Goal: Task Accomplishment & Management: Use online tool/utility

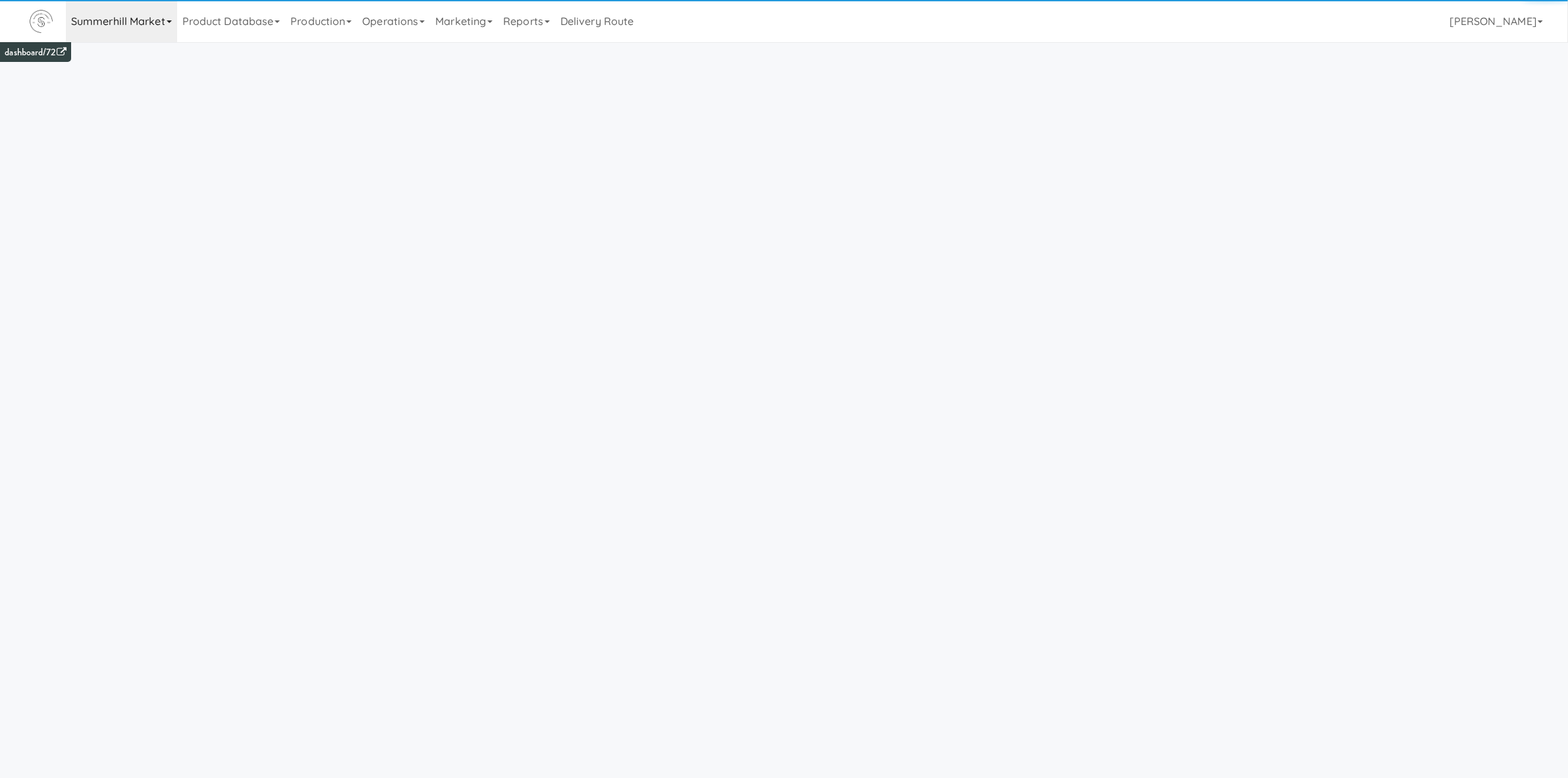
click at [100, 13] on link "Summerhill Market" at bounding box center [120, 21] width 111 height 42
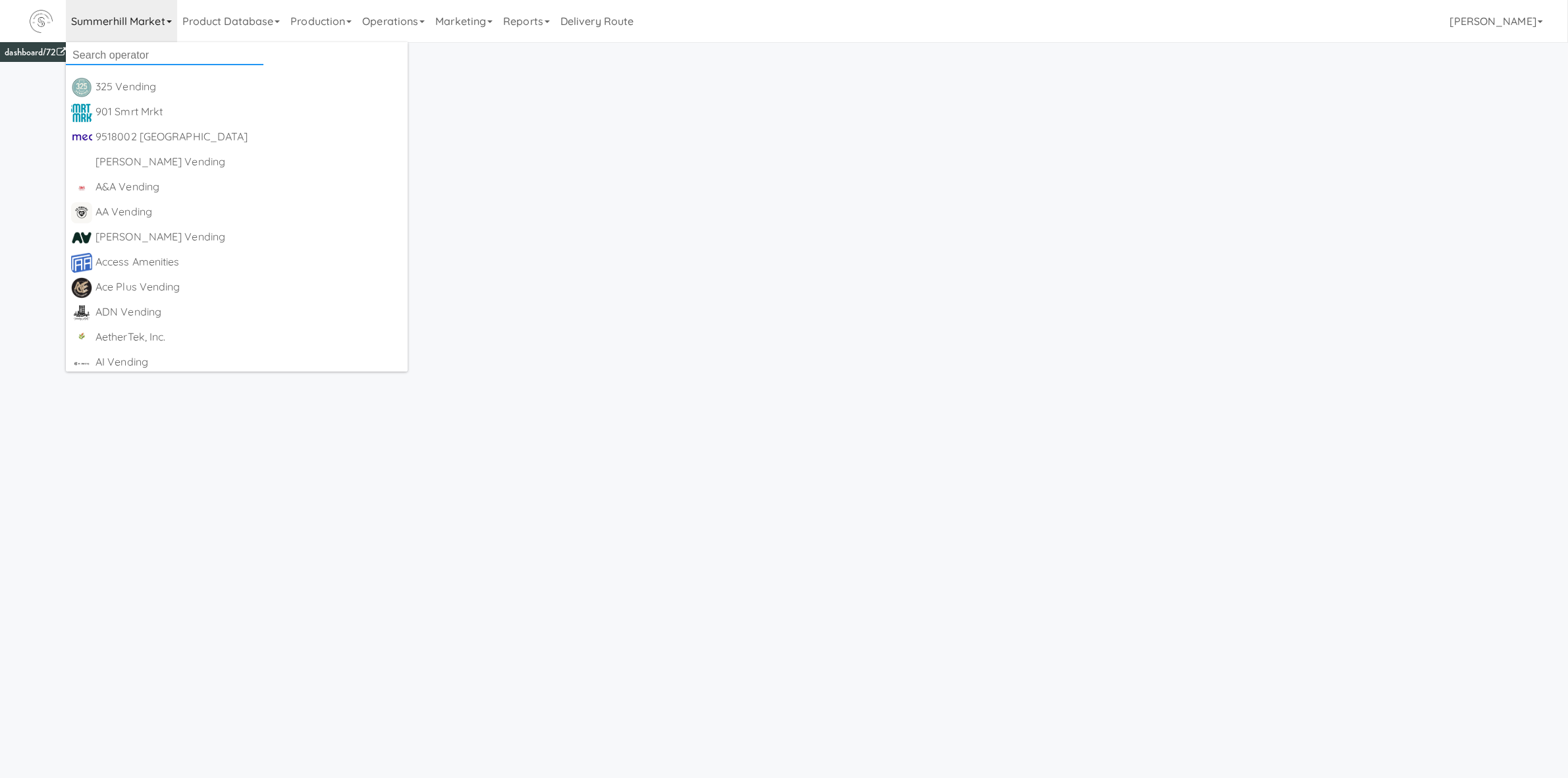
click at [144, 52] on input "text" at bounding box center [164, 55] width 197 height 20
type input "canteen"
click at [133, 108] on div "Canteen [GEOGRAPHIC_DATA]" at bounding box center [176, 112] width 162 height 20
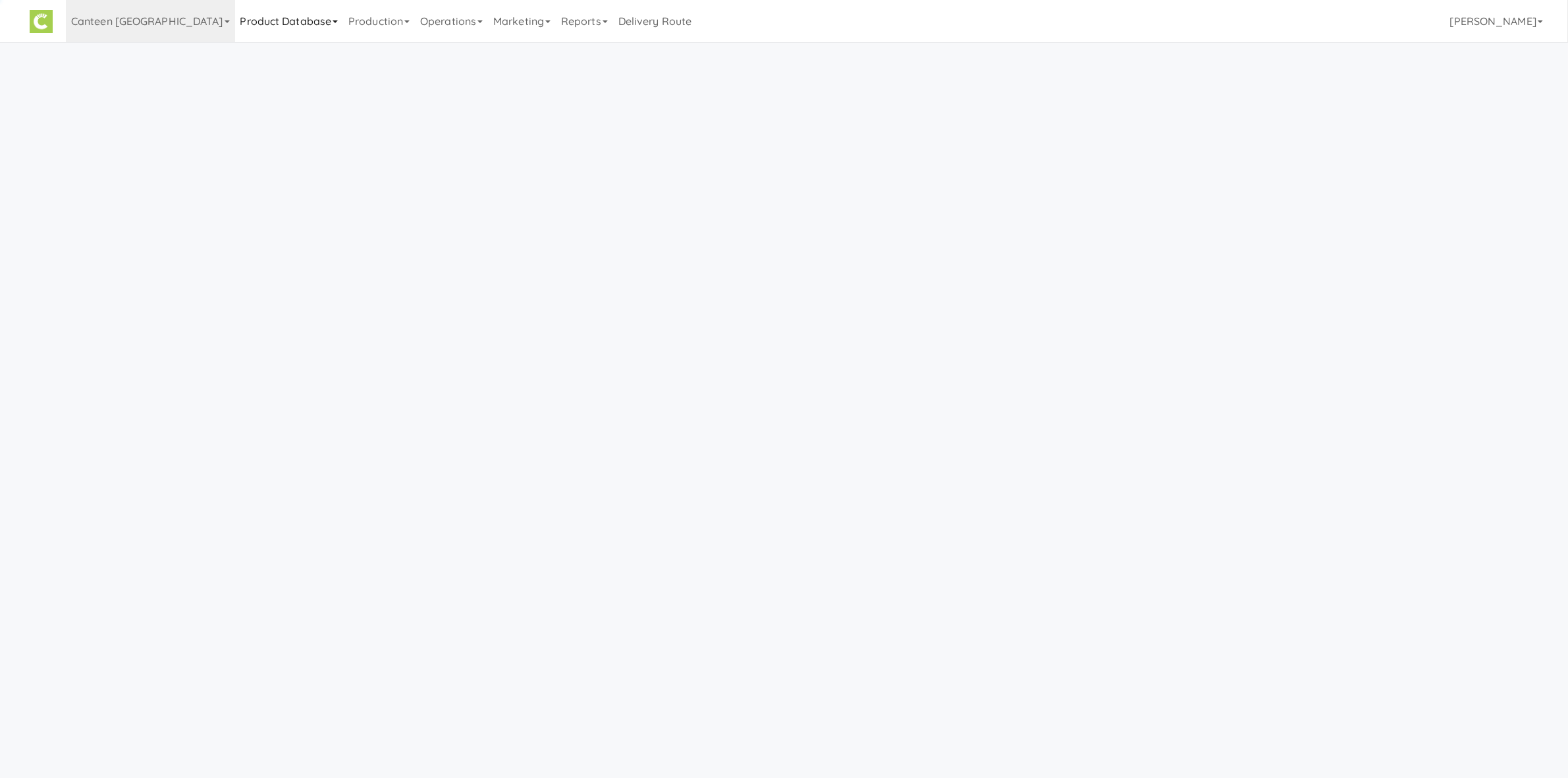
click at [235, 27] on link "Product Database" at bounding box center [289, 21] width 108 height 42
click at [235, 189] on link "Products" at bounding box center [290, 189] width 110 height 24
click at [162, 71] on link "Cold" at bounding box center [162, 65] width 23 height 17
click at [170, 90] on input "text" at bounding box center [210, 86] width 342 height 24
type input "fun"
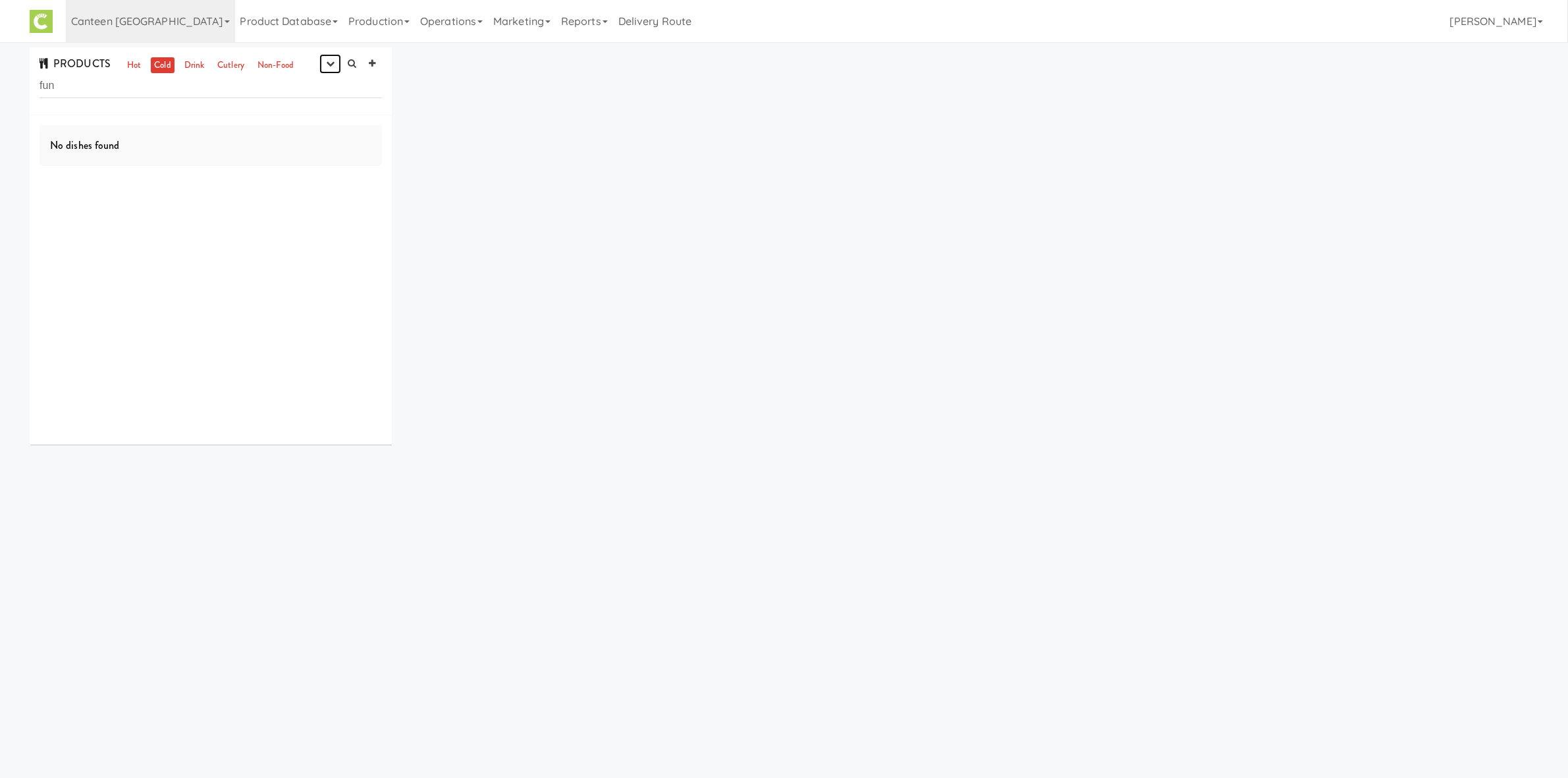
drag, startPoint x: 328, startPoint y: 60, endPoint x: 315, endPoint y: 81, distance: 24.7
click at [328, 62] on icon "button" at bounding box center [330, 64] width 9 height 9
click at [306, 93] on link "experimenting" at bounding box center [288, 88] width 106 height 24
click at [328, 71] on button "button" at bounding box center [330, 64] width 22 height 20
click at [314, 111] on link "finalized" at bounding box center [288, 112] width 106 height 24
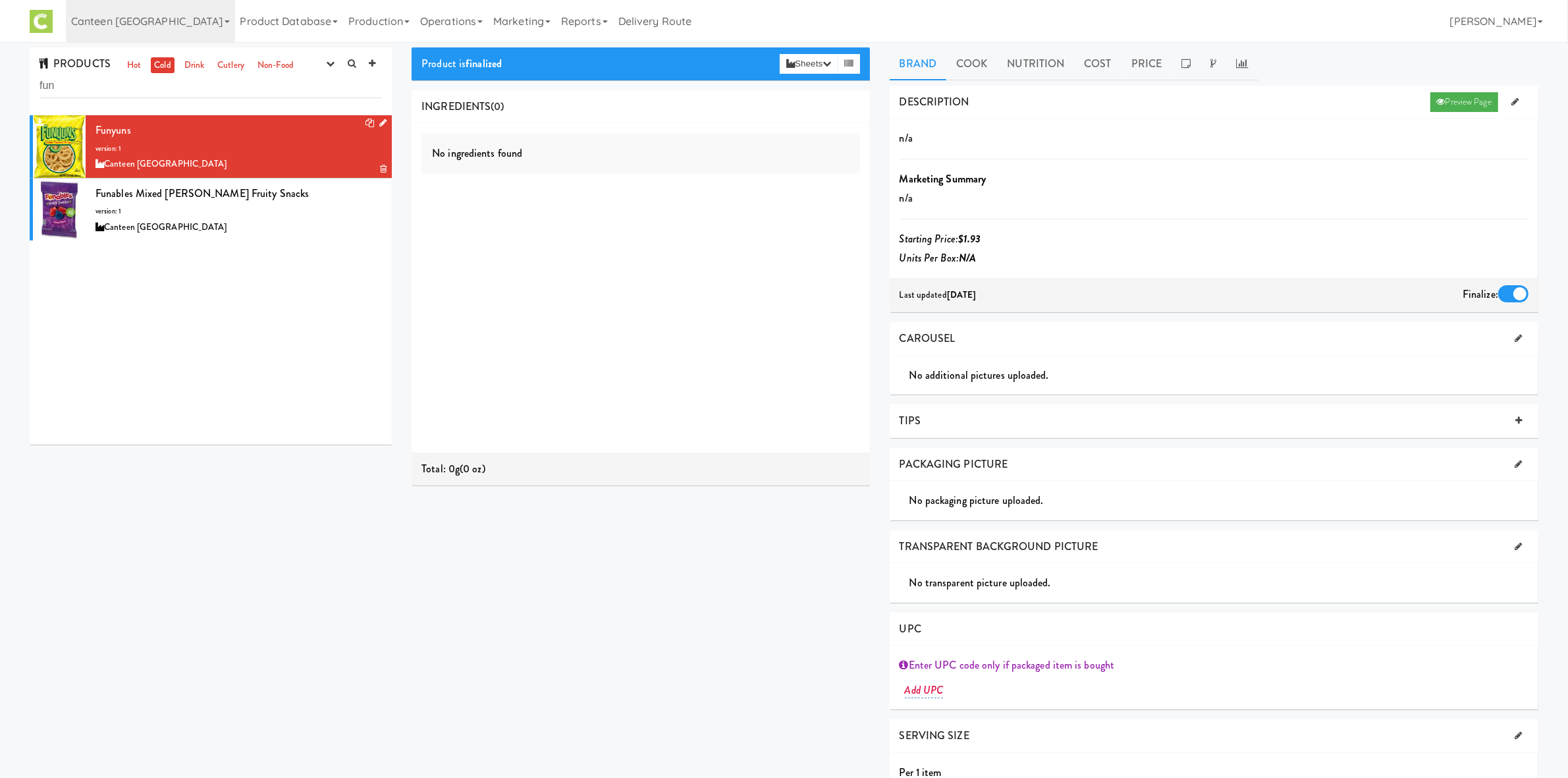
click at [264, 165] on div "Canteen [GEOGRAPHIC_DATA]" at bounding box center [238, 164] width 286 height 17
click at [929, 697] on div "Add UPC" at bounding box center [1214, 690] width 618 height 20
click at [930, 690] on link "Add UPC" at bounding box center [924, 690] width 39 height 16
type input "123456789"
click at [1040, 680] on button "Submit" at bounding box center [1055, 692] width 30 height 24
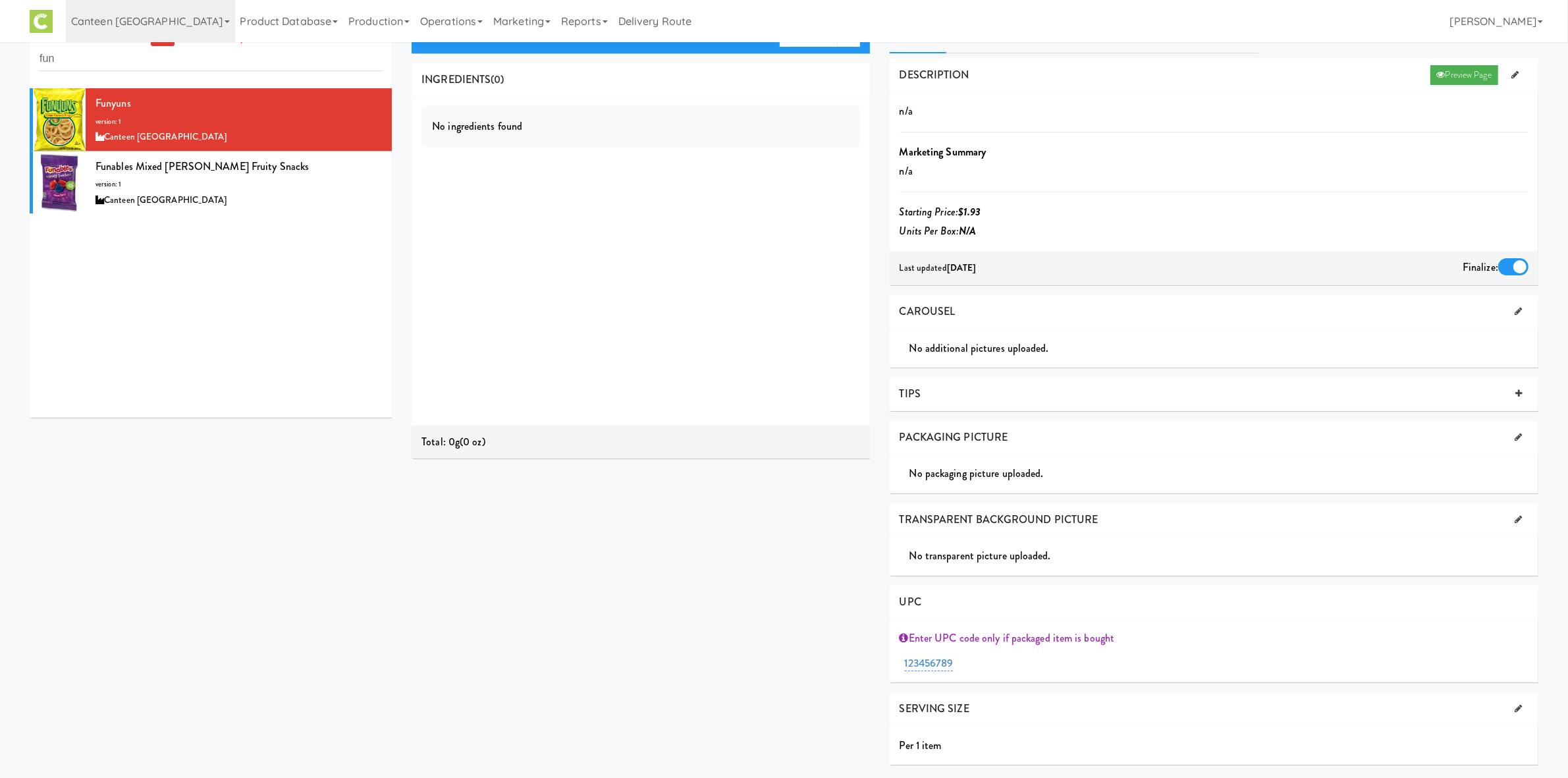
scroll to position [42, 0]
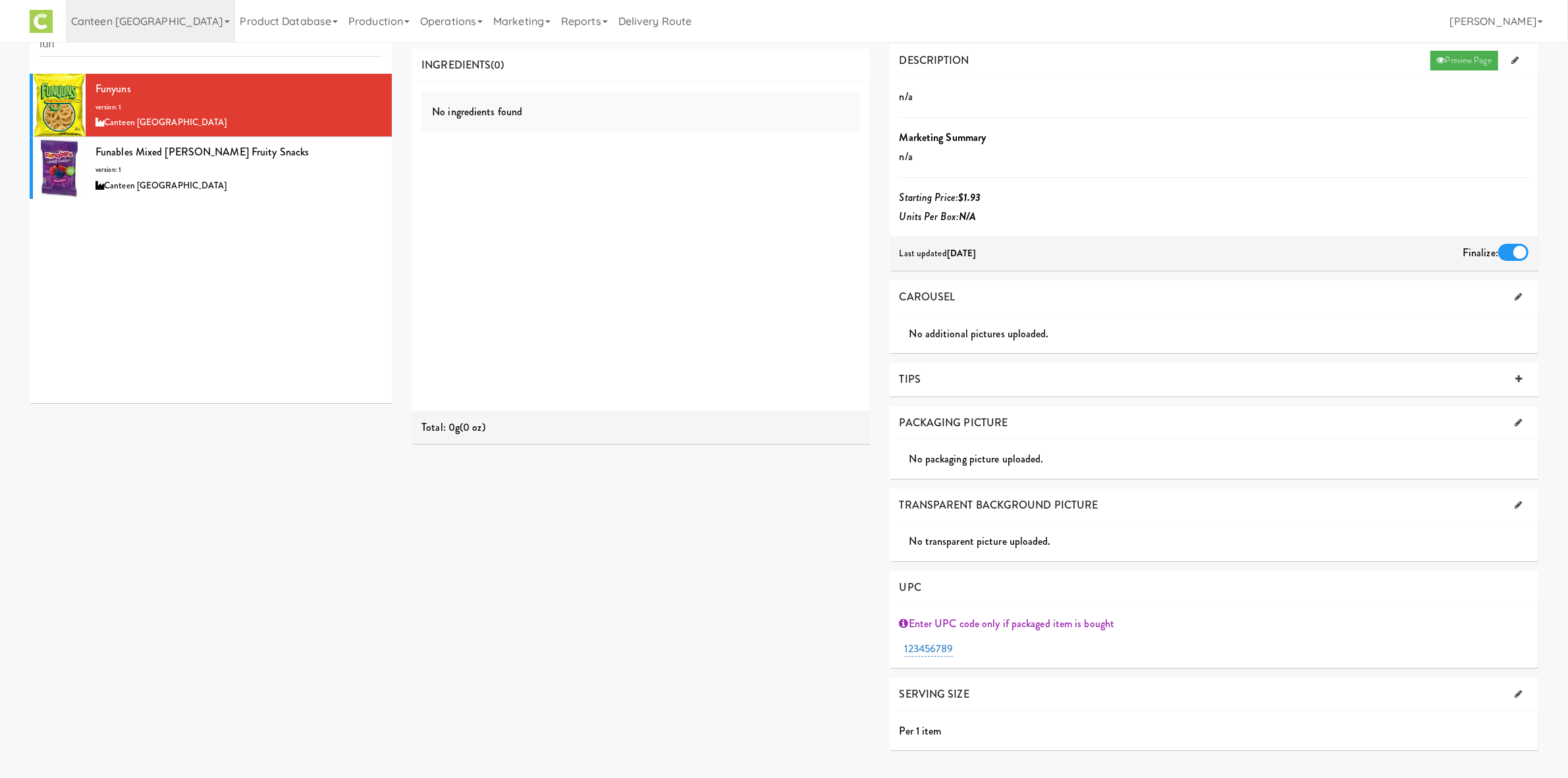
drag, startPoint x: 427, startPoint y: 465, endPoint x: 435, endPoint y: 456, distance: 12.0
click at [427, 465] on div "Product is finalized Sheets Order List (Canteen Chicago) Recipe Sheet Assembly …" at bounding box center [974, 383] width 1146 height 754
click at [415, 17] on link "Operations" at bounding box center [451, 21] width 73 height 42
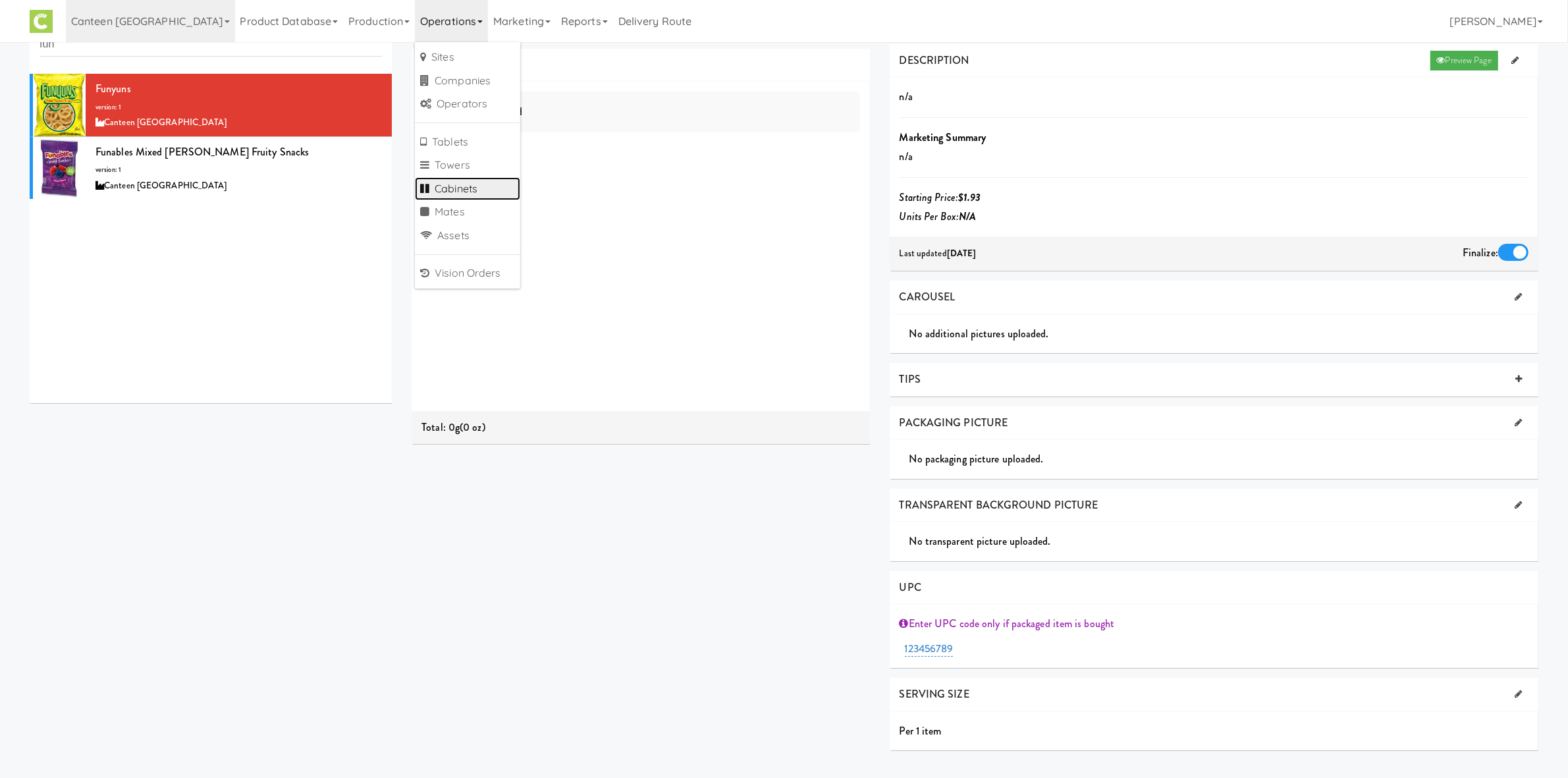
click at [415, 189] on link "Cabinets" at bounding box center [467, 189] width 106 height 24
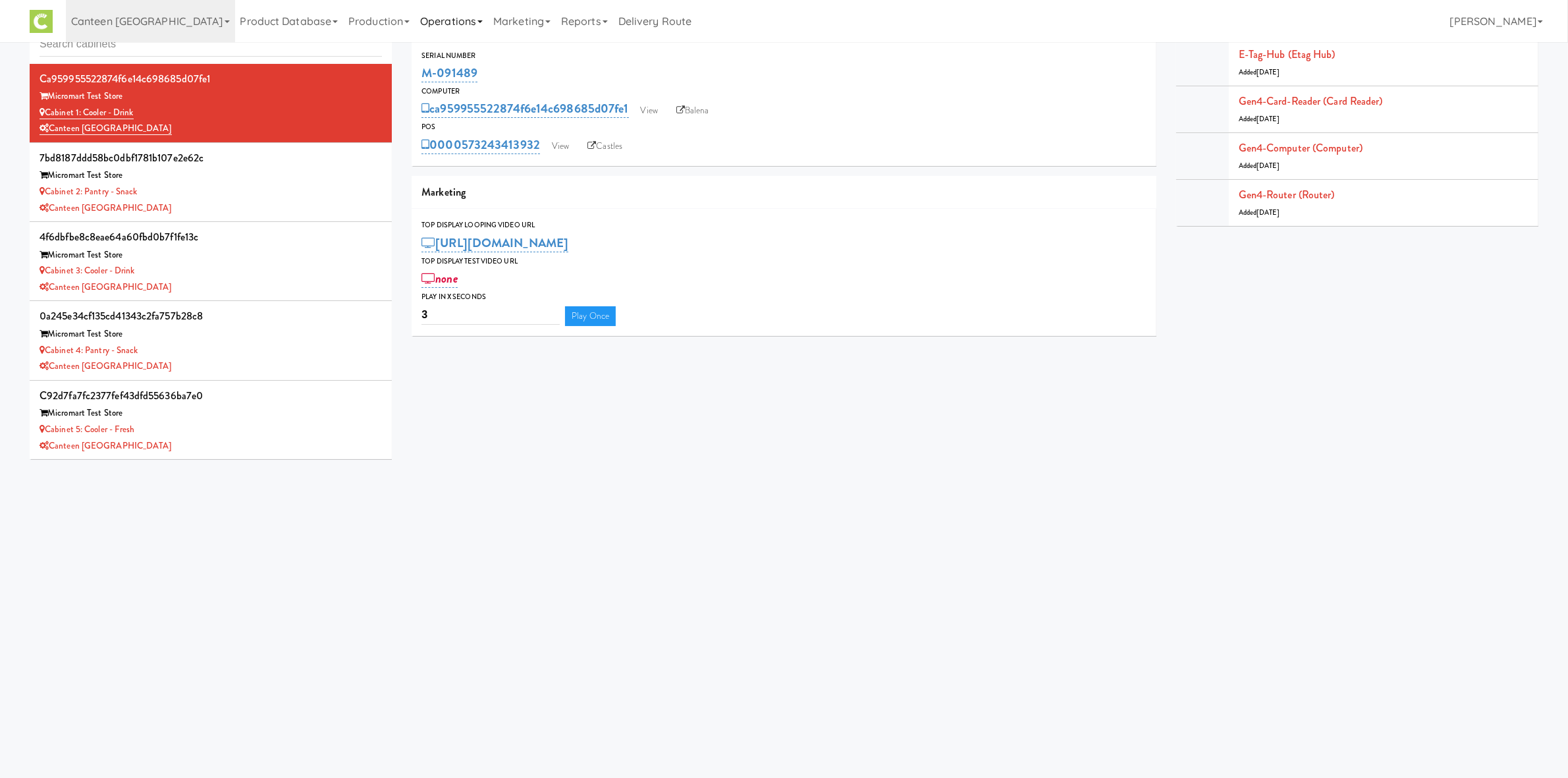
click at [415, 20] on link "Operations" at bounding box center [451, 21] width 73 height 42
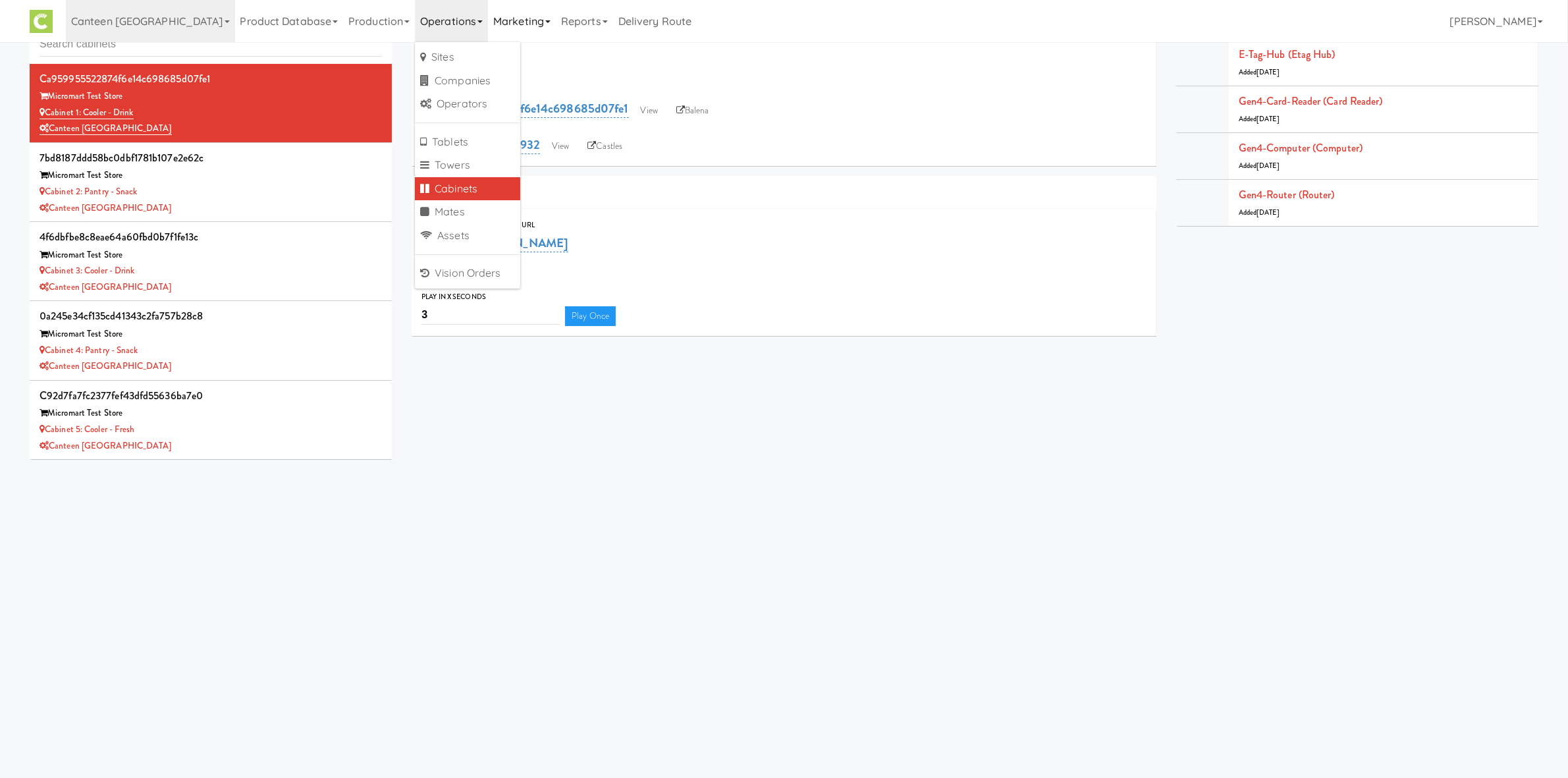
click at [488, 29] on link "Marketing" at bounding box center [522, 21] width 68 height 42
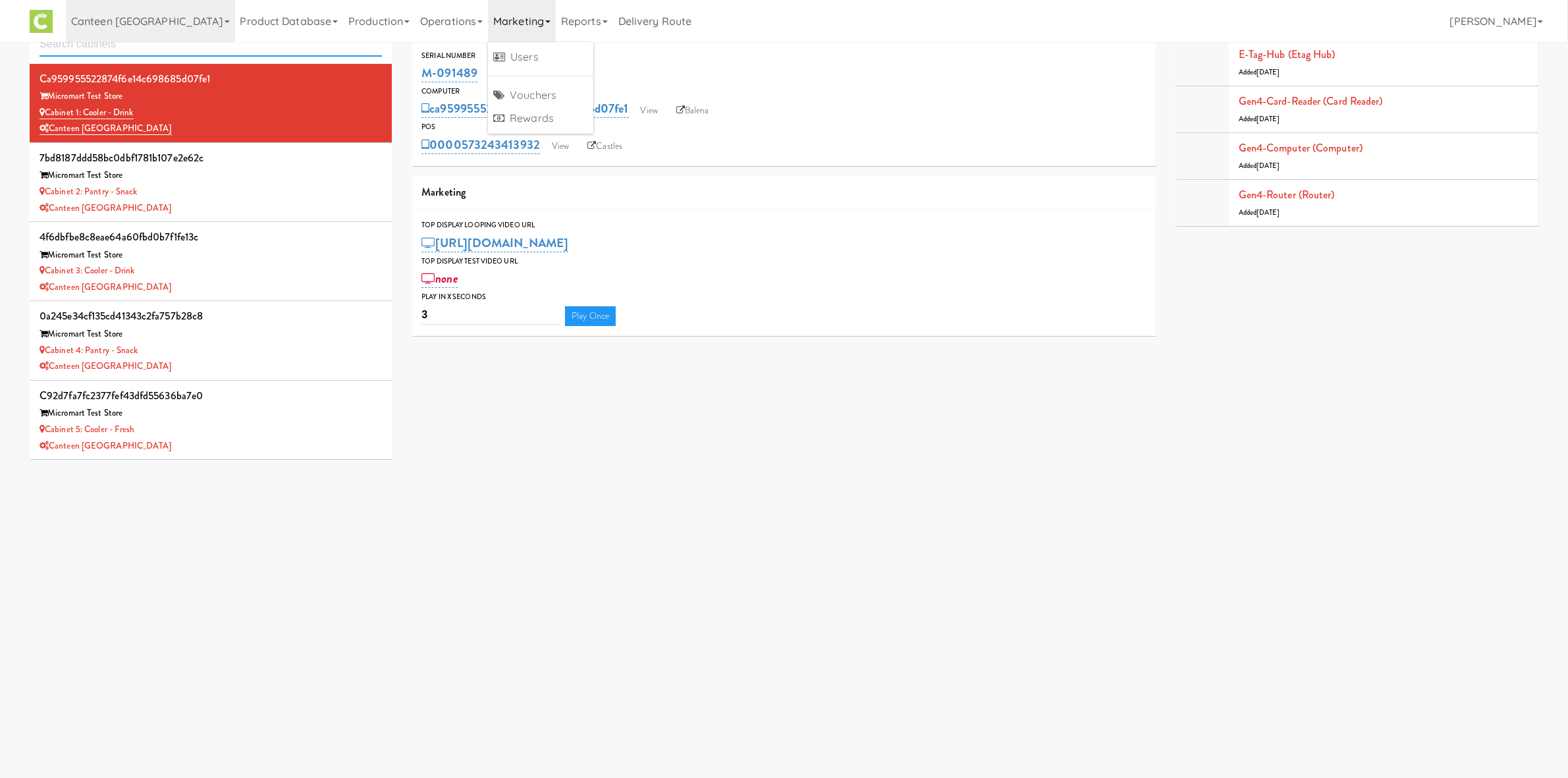
click at [301, 55] on input "text" at bounding box center [210, 45] width 342 height 24
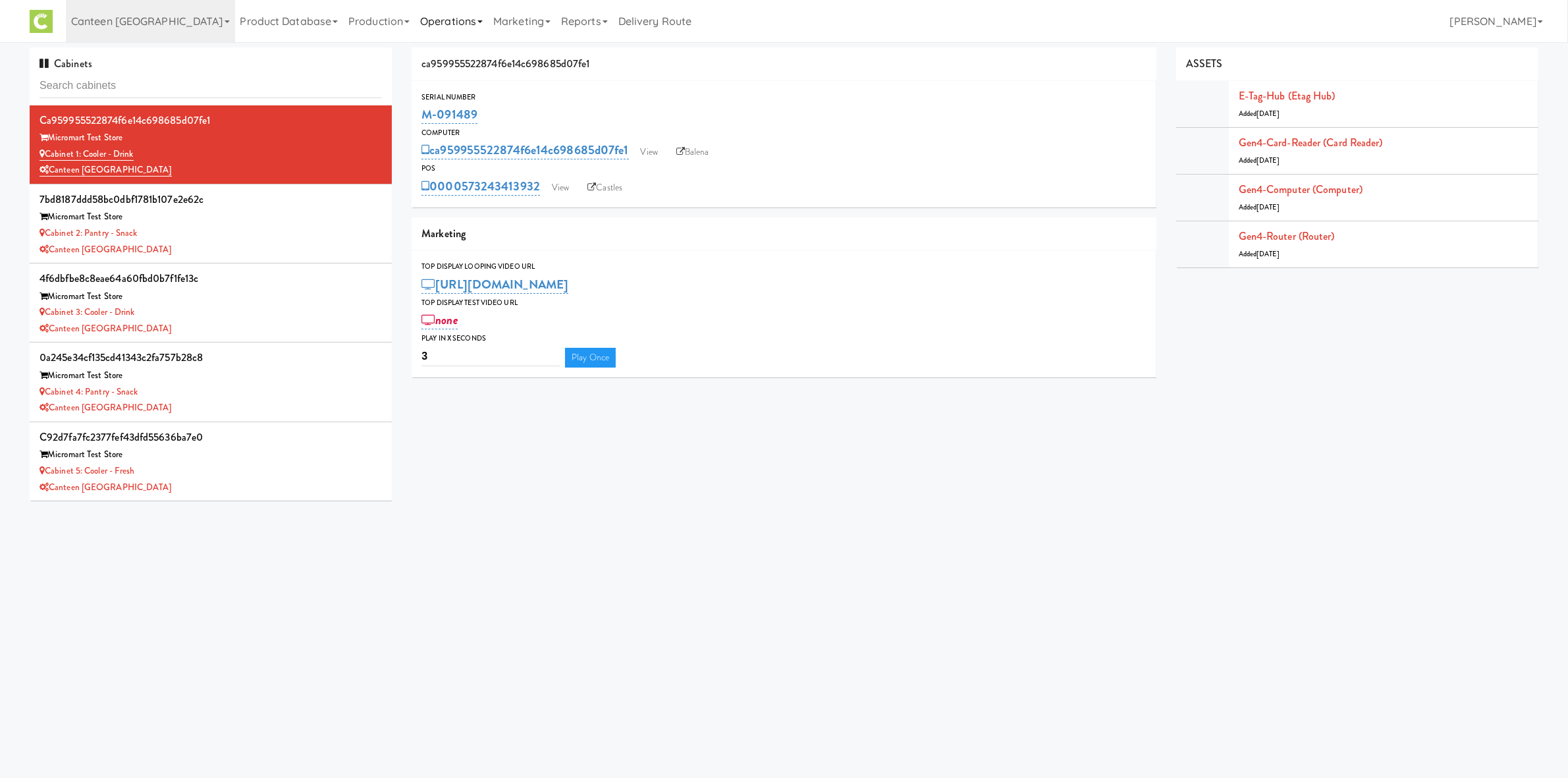
click at [415, 12] on link "Operations" at bounding box center [451, 21] width 73 height 42
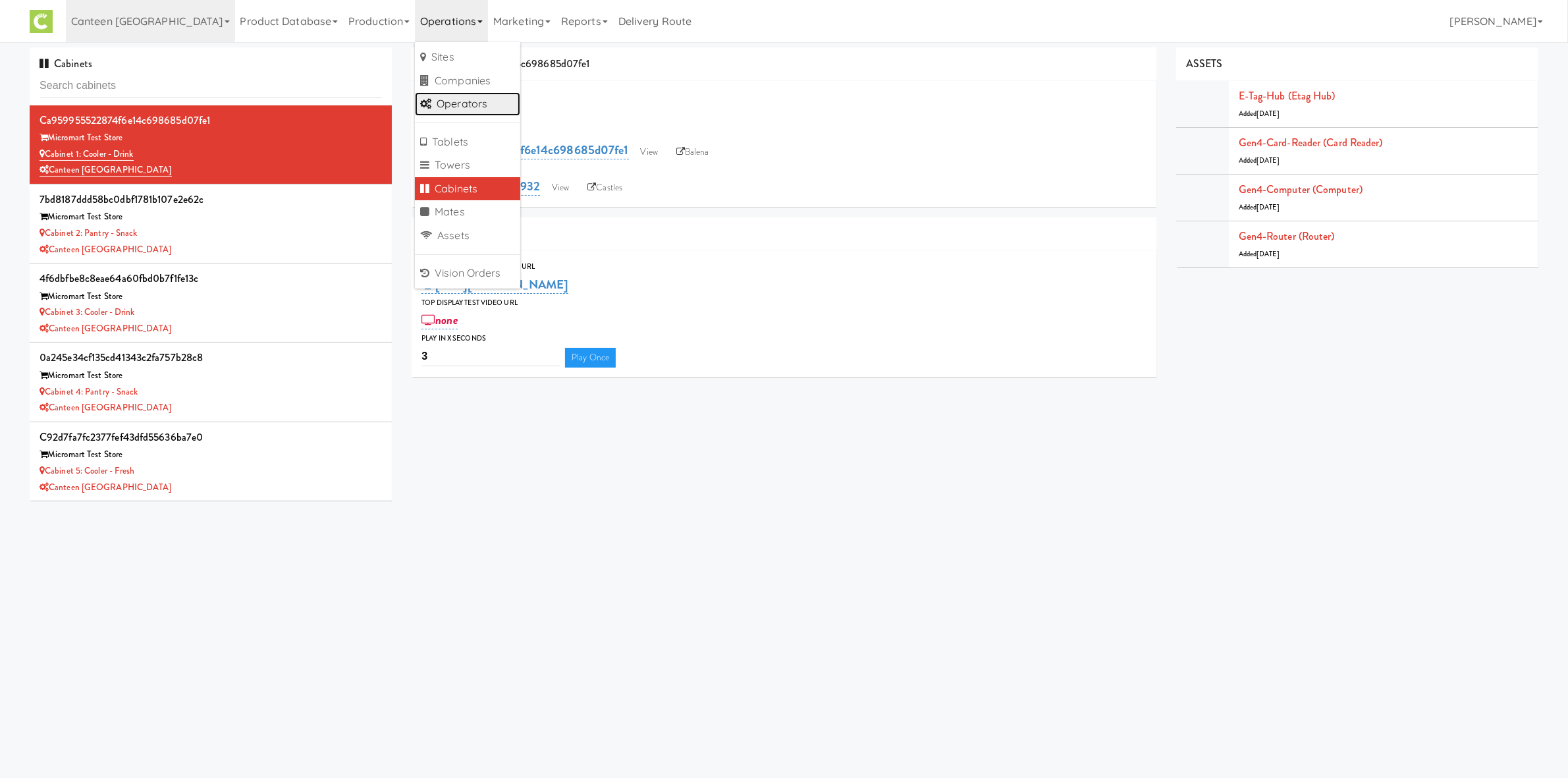
click at [425, 110] on link "Operators" at bounding box center [467, 104] width 106 height 24
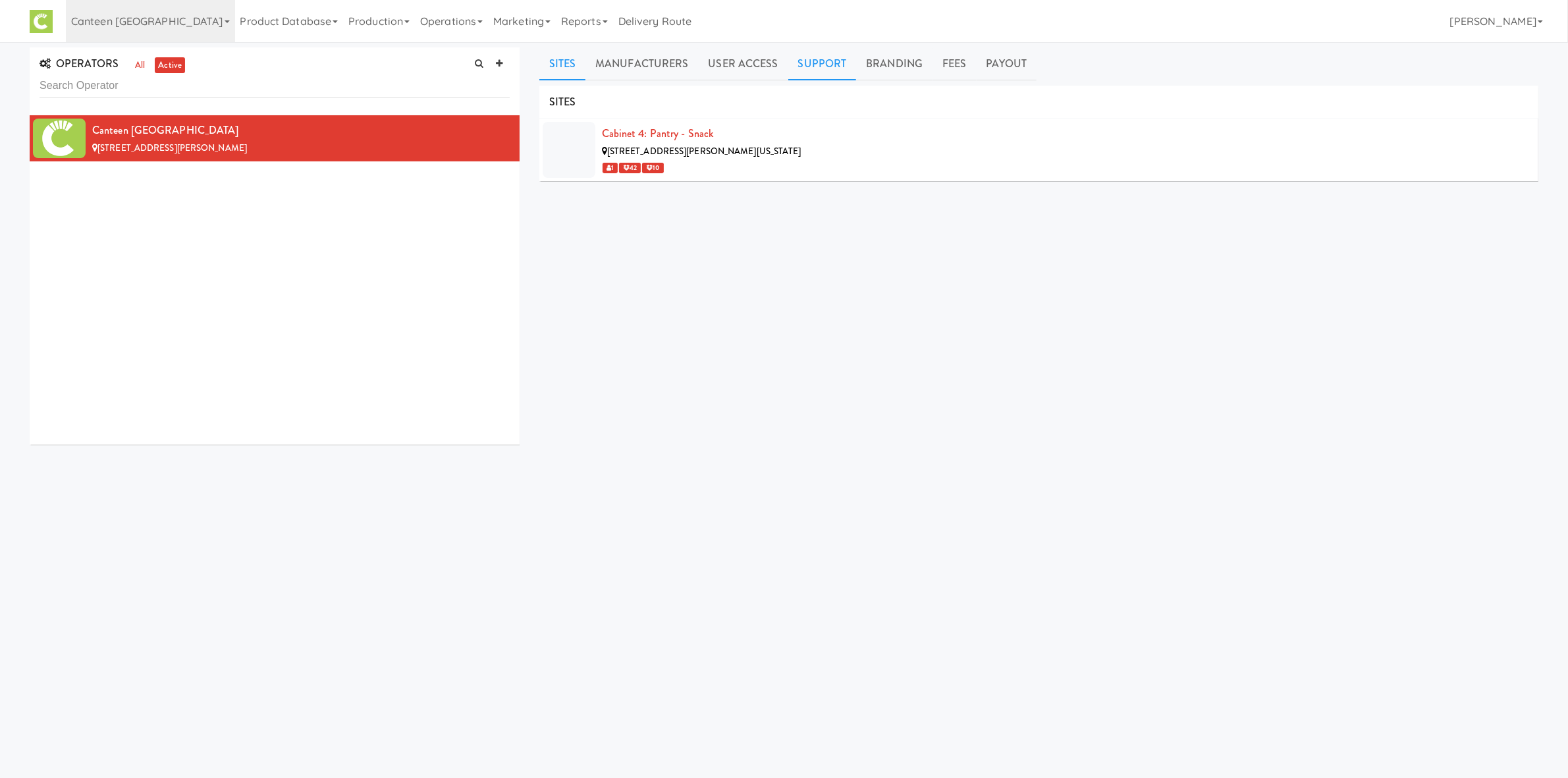
click at [804, 60] on link "Support" at bounding box center [822, 64] width 68 height 33
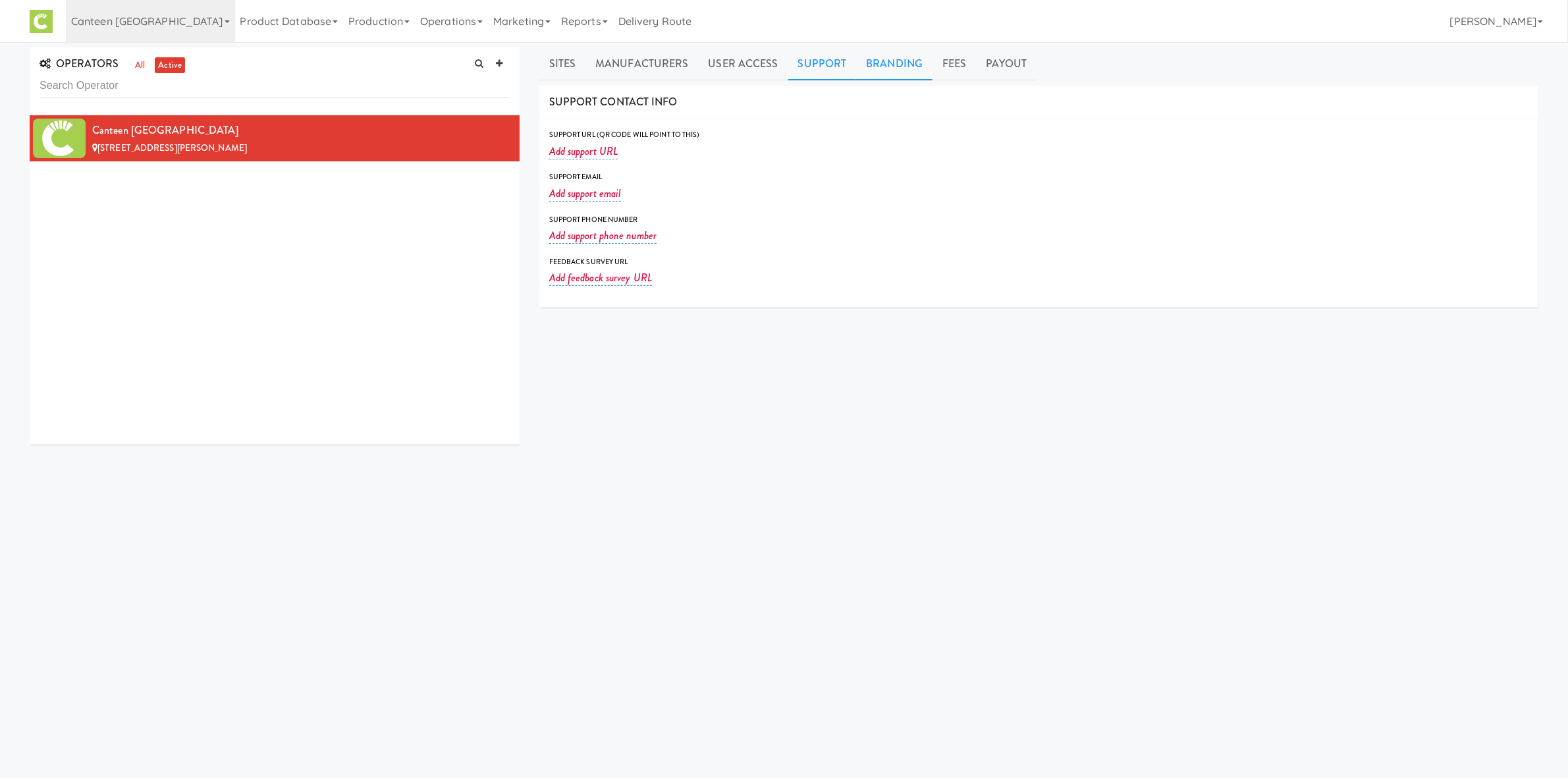
click at [925, 59] on link "Branding" at bounding box center [895, 64] width 77 height 33
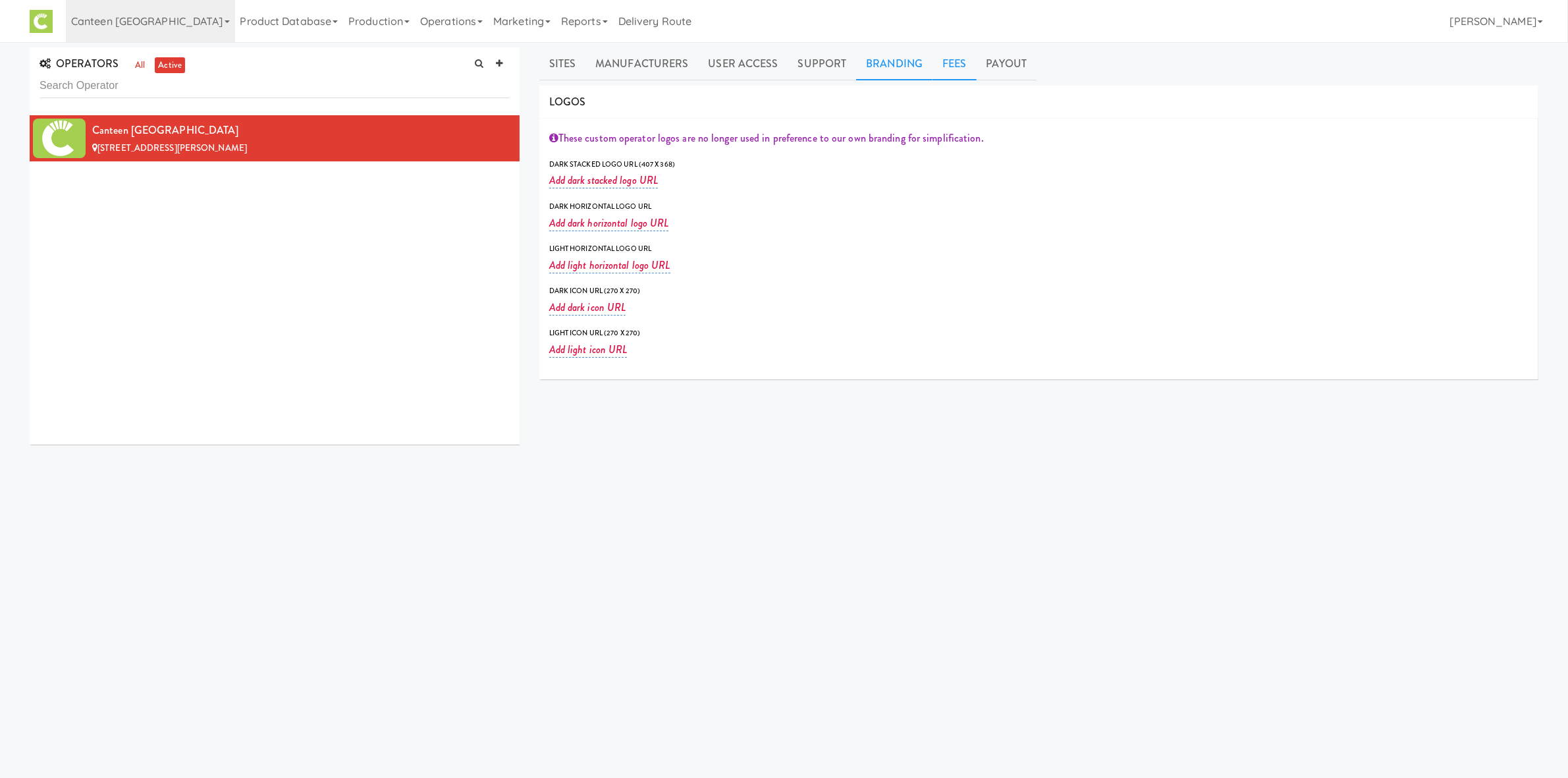
click at [958, 62] on link "Fees" at bounding box center [954, 64] width 44 height 33
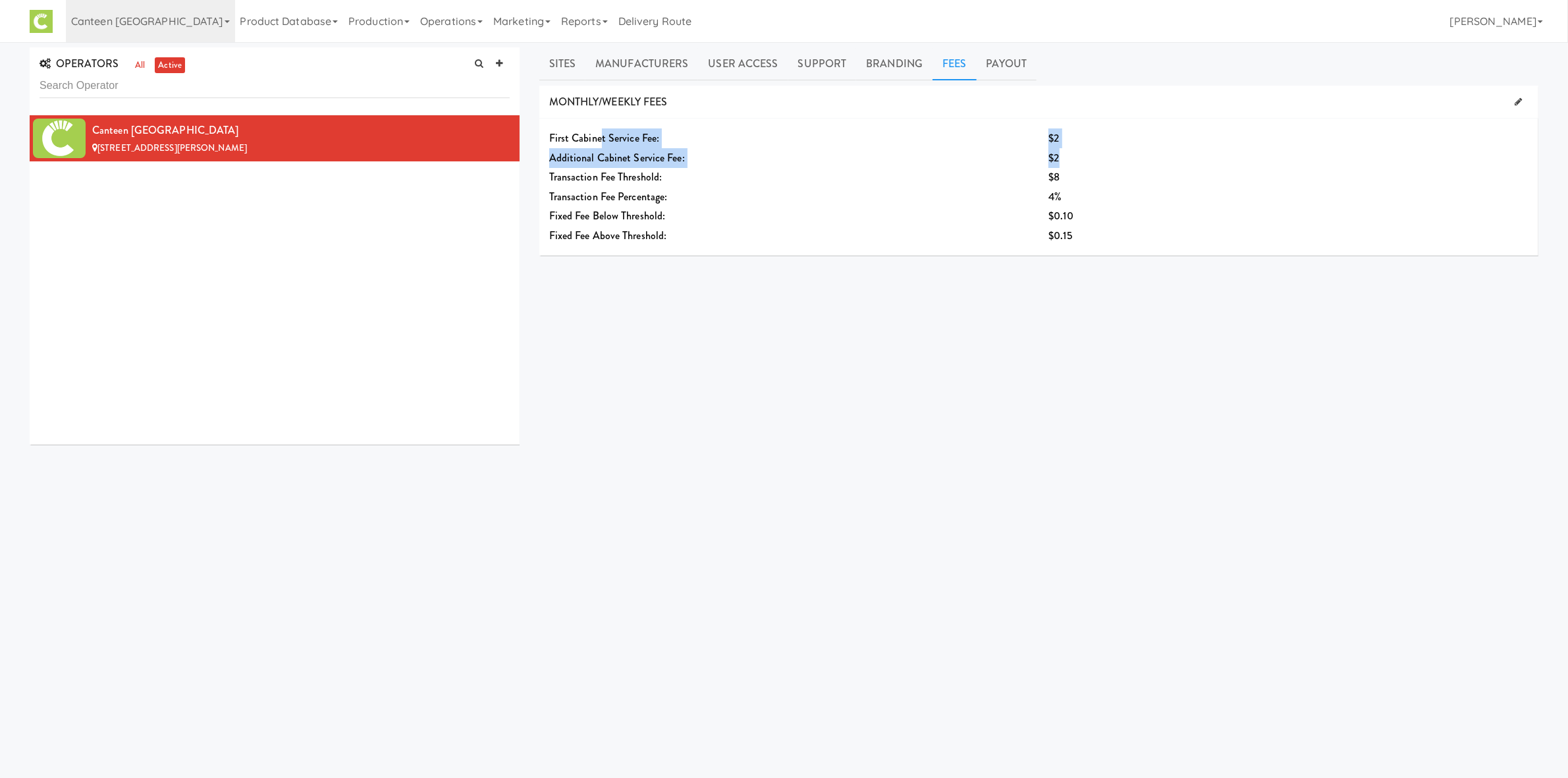
drag, startPoint x: 602, startPoint y: 143, endPoint x: 1085, endPoint y: 151, distance: 483.1
click at [1085, 151] on div "First Cabinet Service Fee: $2 Additional Cabinet Service Fee: $2 Transaction Fe…" at bounding box center [1039, 187] width 999 height 137
click at [1085, 151] on div "$2" at bounding box center [1247, 158] width 396 height 20
